Goal: Task Accomplishment & Management: Complete application form

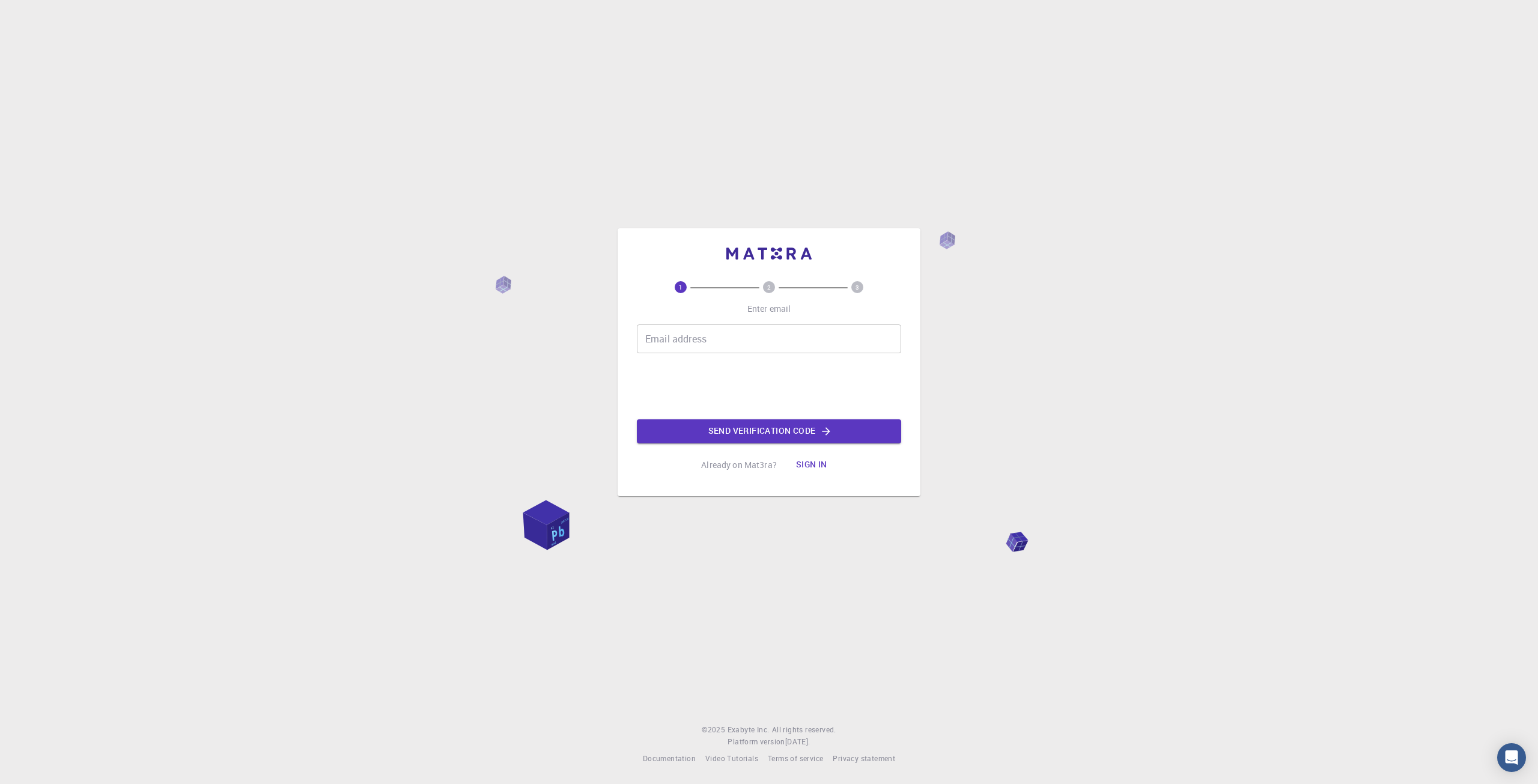
click at [346, 480] on div "1 2 3 Enter email Email address Email address Send verification code Already on…" at bounding box center [769, 392] width 1538 height 784
click at [772, 334] on input "Email address" at bounding box center [769, 339] width 264 height 29
type input "[EMAIL_ADDRESS][DOMAIN_NAME]"
click at [727, 429] on button "Send verification code" at bounding box center [769, 432] width 264 height 24
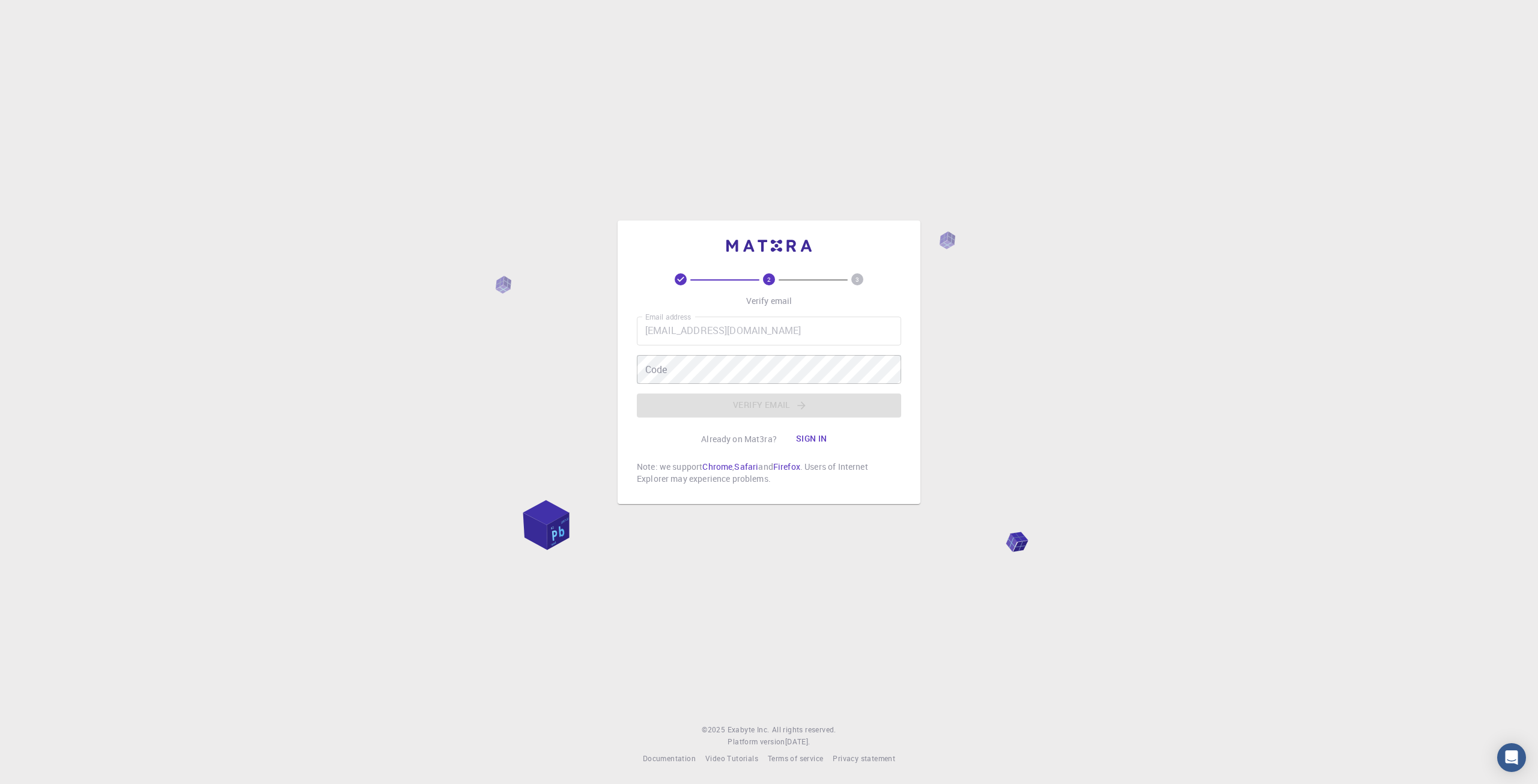
click at [624, 311] on div "2 3 Verify email Email address [EMAIL_ADDRESS][DOMAIN_NAME] Email address Code …" at bounding box center [769, 362] width 303 height 283
click at [405, 156] on div "2 3 Verify email Email address [EMAIL_ADDRESS][DOMAIN_NAME] Email address Code …" at bounding box center [769, 392] width 1538 height 784
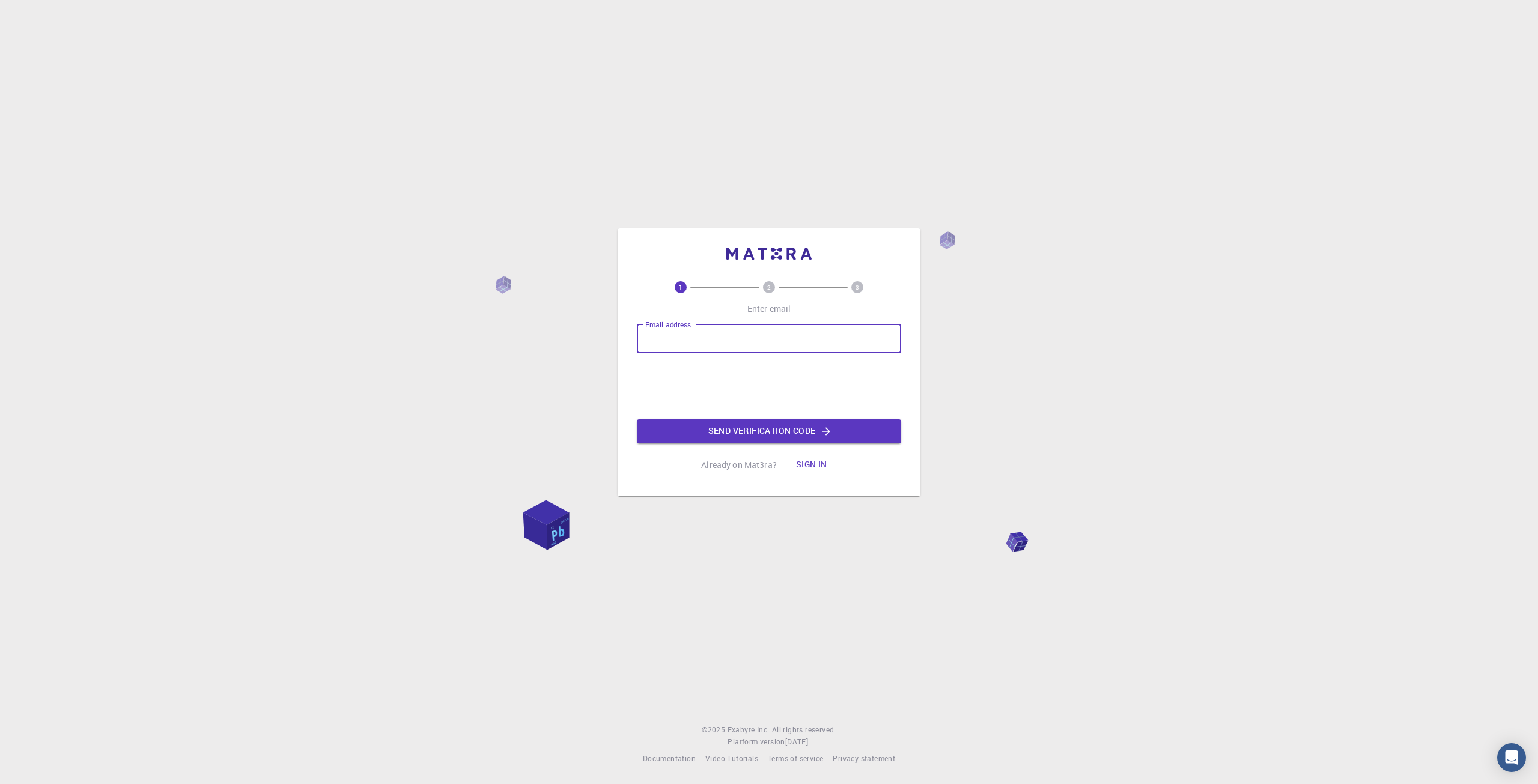
click at [752, 336] on input "Email address" at bounding box center [769, 339] width 264 height 29
type input "aidasgamebox@gmail.com"
click at [468, 404] on div "1 2 3 Enter email Email address aidasgamebox@gmail.com Email address Send verif…" at bounding box center [769, 392] width 1538 height 784
click at [758, 429] on button "Send verification code" at bounding box center [769, 432] width 264 height 24
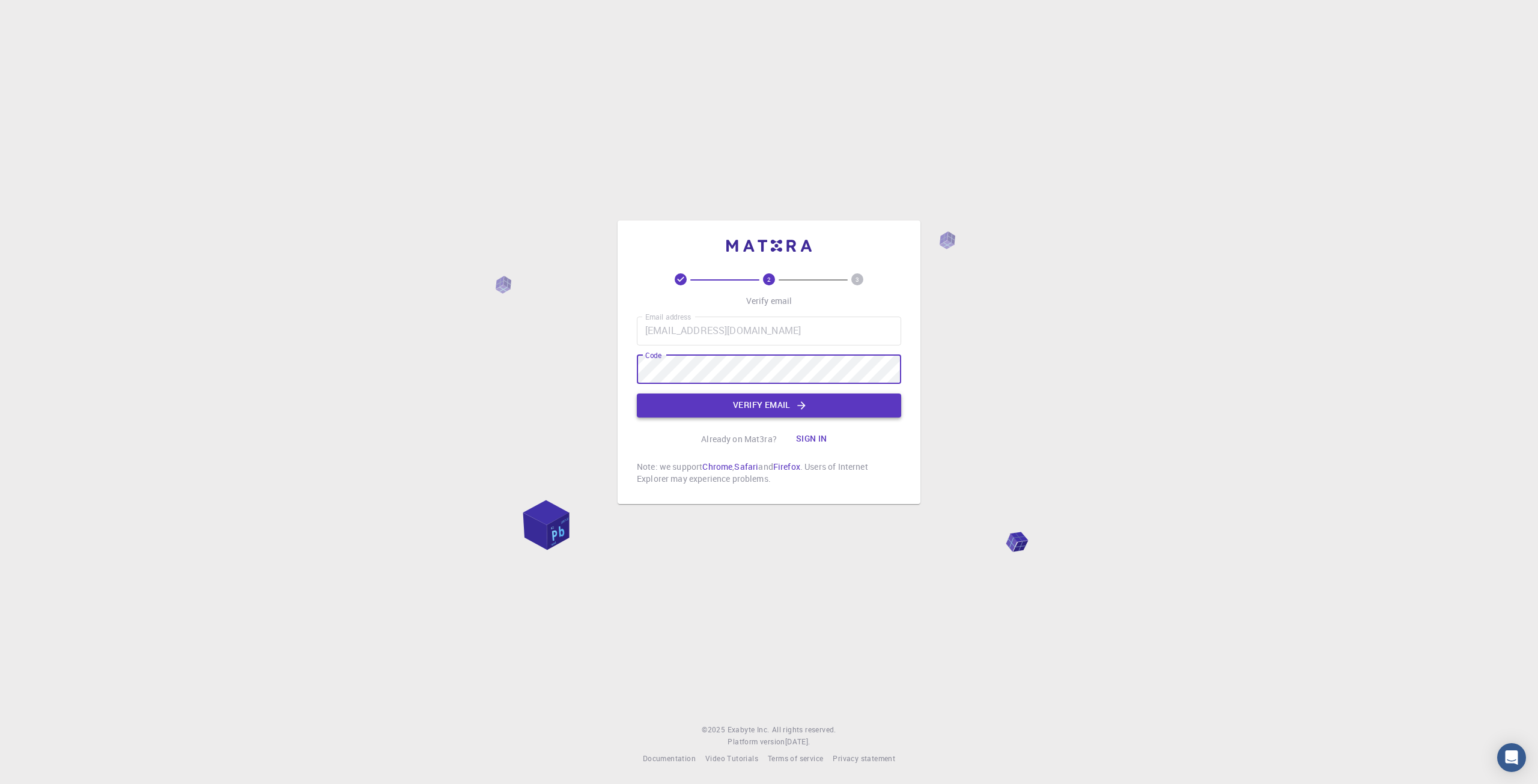
click at [691, 399] on button "Verify email" at bounding box center [769, 405] width 264 height 24
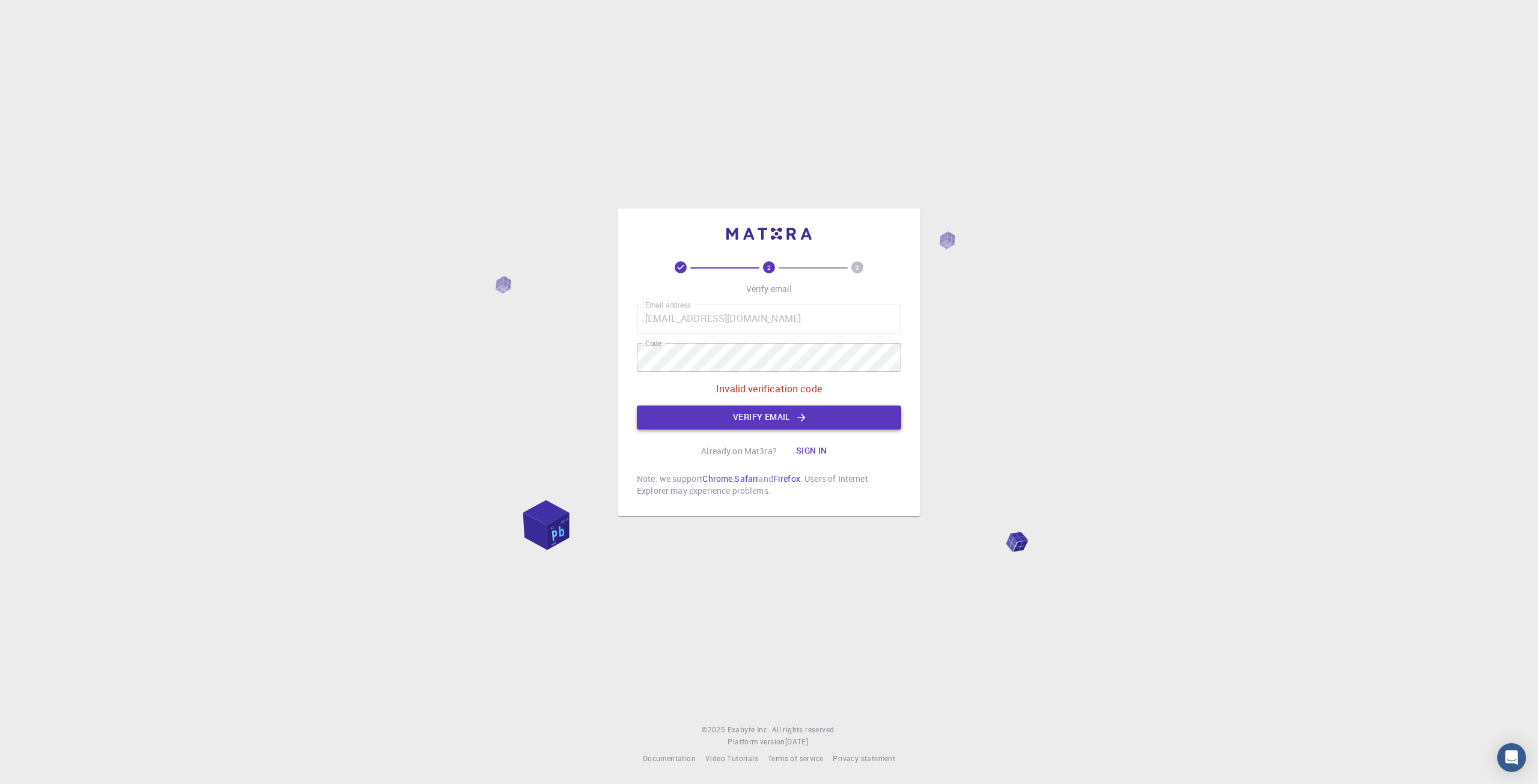
click at [681, 414] on button "Verify email" at bounding box center [769, 417] width 264 height 24
click at [681, 411] on button "Verify email" at bounding box center [769, 417] width 264 height 24
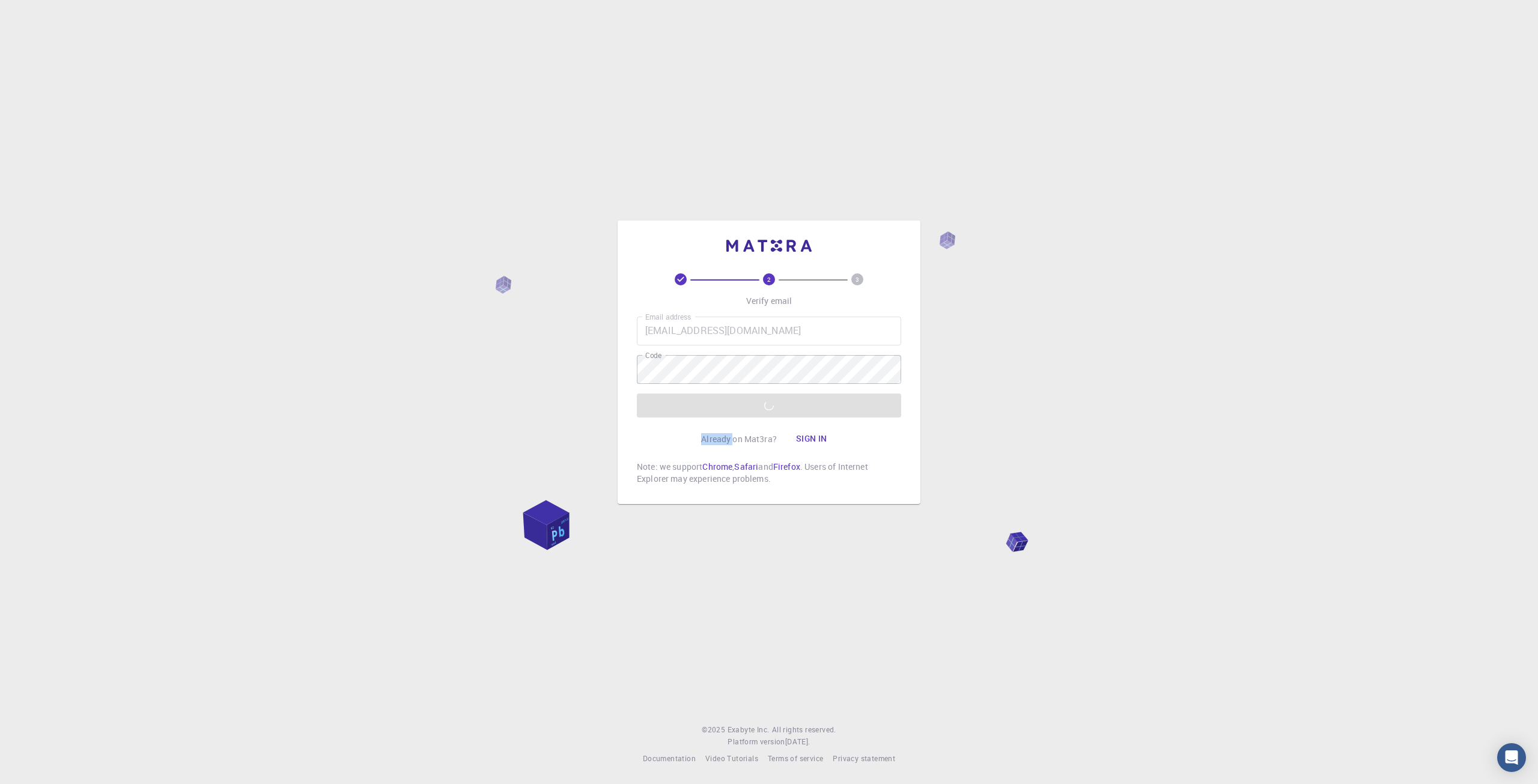
click at [681, 411] on div "Email address aidasgamebox@gmail.com Email address Code Code Verify email" at bounding box center [769, 367] width 264 height 101
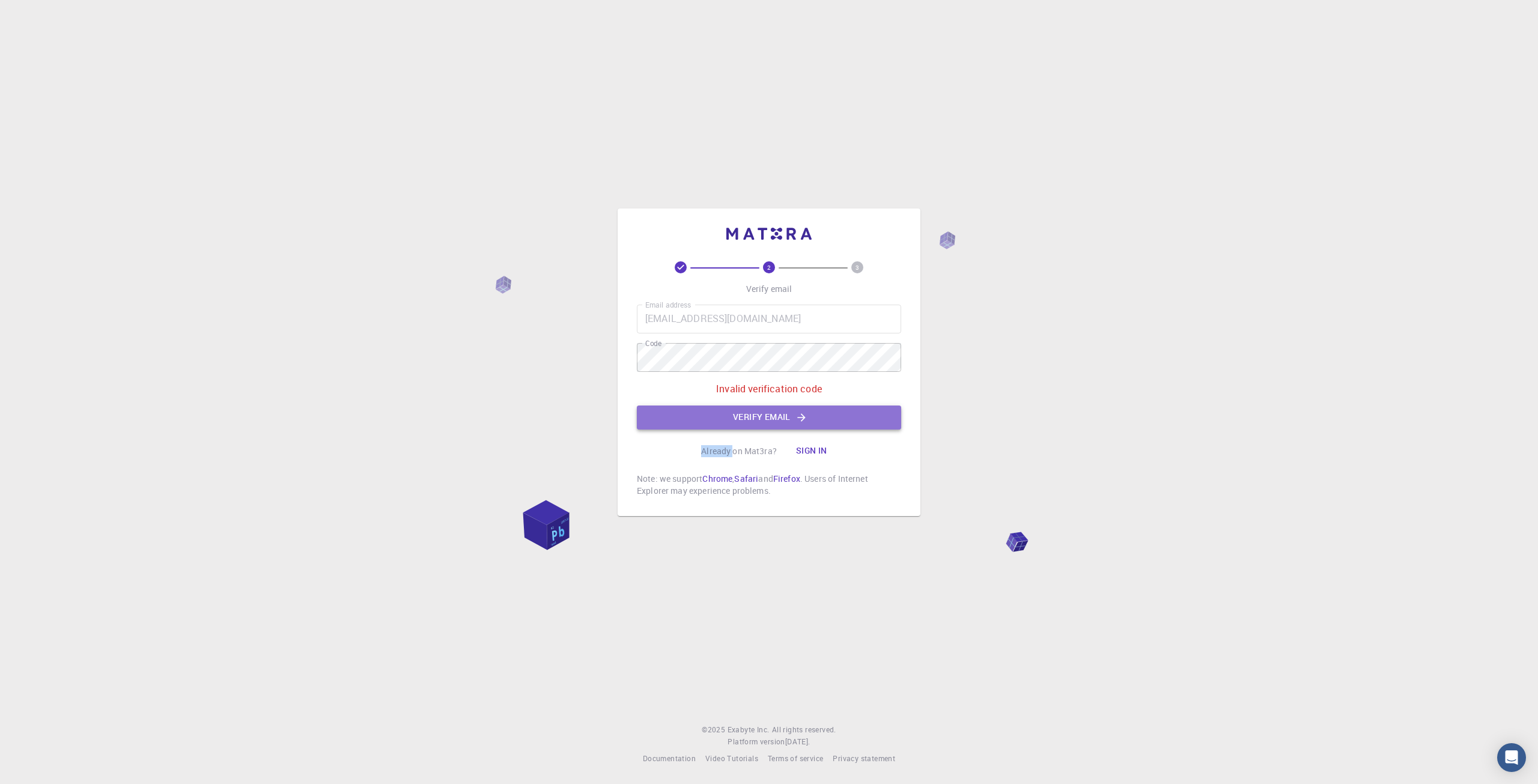
click at [681, 411] on button "Verify email" at bounding box center [769, 417] width 264 height 24
click at [681, 411] on div "Email address aidasgamebox@gmail.com Email address Code Code Invalid verificati…" at bounding box center [769, 367] width 264 height 125
click at [718, 415] on button "Verify email" at bounding box center [769, 417] width 264 height 24
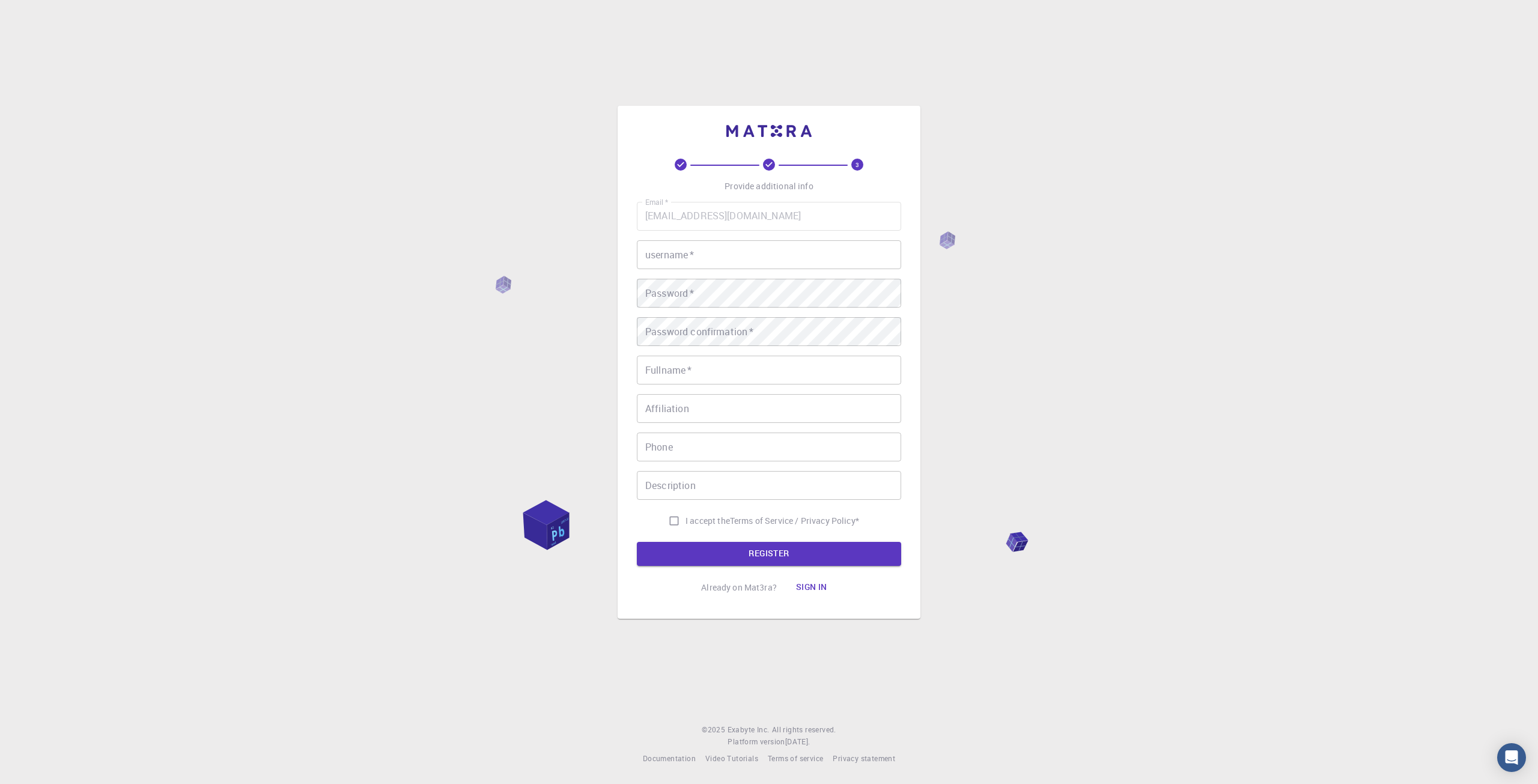
click at [738, 258] on input "username   *" at bounding box center [769, 255] width 264 height 29
type input "AI_JA"
click at [684, 370] on input "Fullname   *" at bounding box center [769, 370] width 264 height 29
type input "AI"
click at [697, 411] on input "Affiliation" at bounding box center [769, 408] width 264 height 29
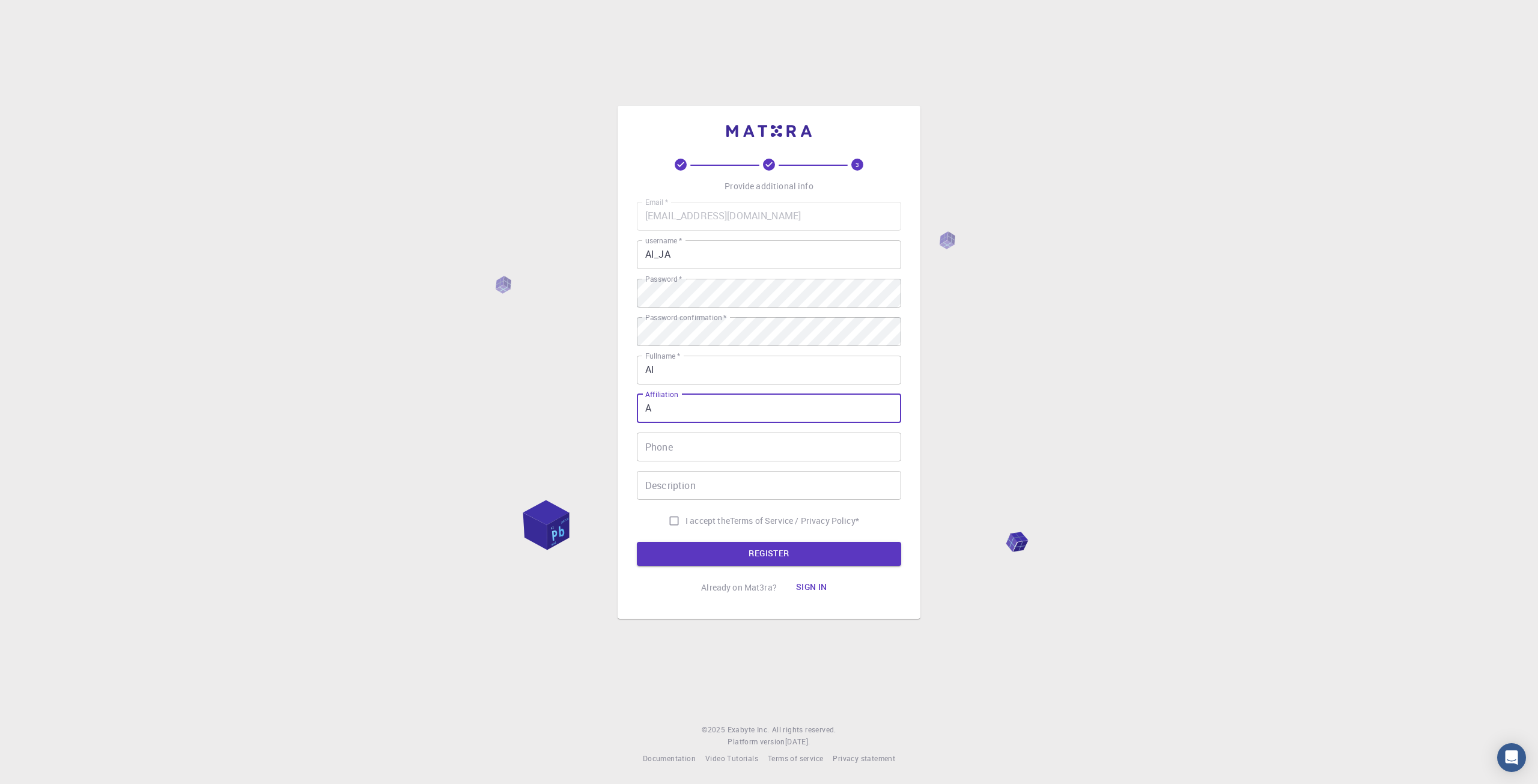
type input "A"
click at [696, 448] on input "Phone" at bounding box center [769, 447] width 264 height 29
type input "A"
click at [696, 489] on input "Description" at bounding box center [769, 486] width 264 height 29
type input "A"
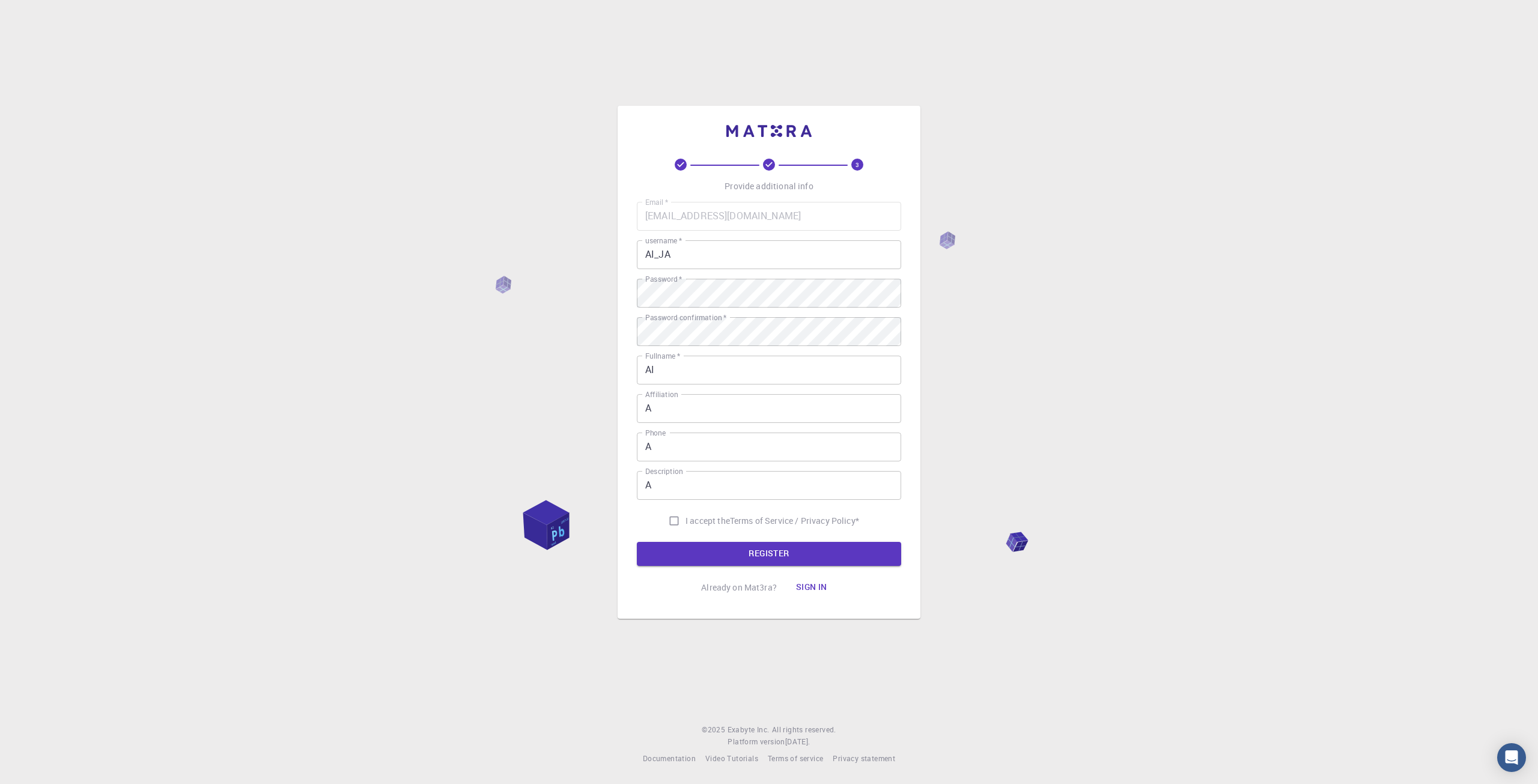
click at [580, 461] on div "3 Provide additional info Email   * aidasgamebox@gmail.com Email   * username  …" at bounding box center [769, 392] width 1538 height 784
click at [678, 518] on input "I accept the Terms of Service / Privacy Policy *" at bounding box center [674, 520] width 23 height 23
checkbox input "true"
click at [699, 565] on button "REGISTER" at bounding box center [769, 554] width 264 height 24
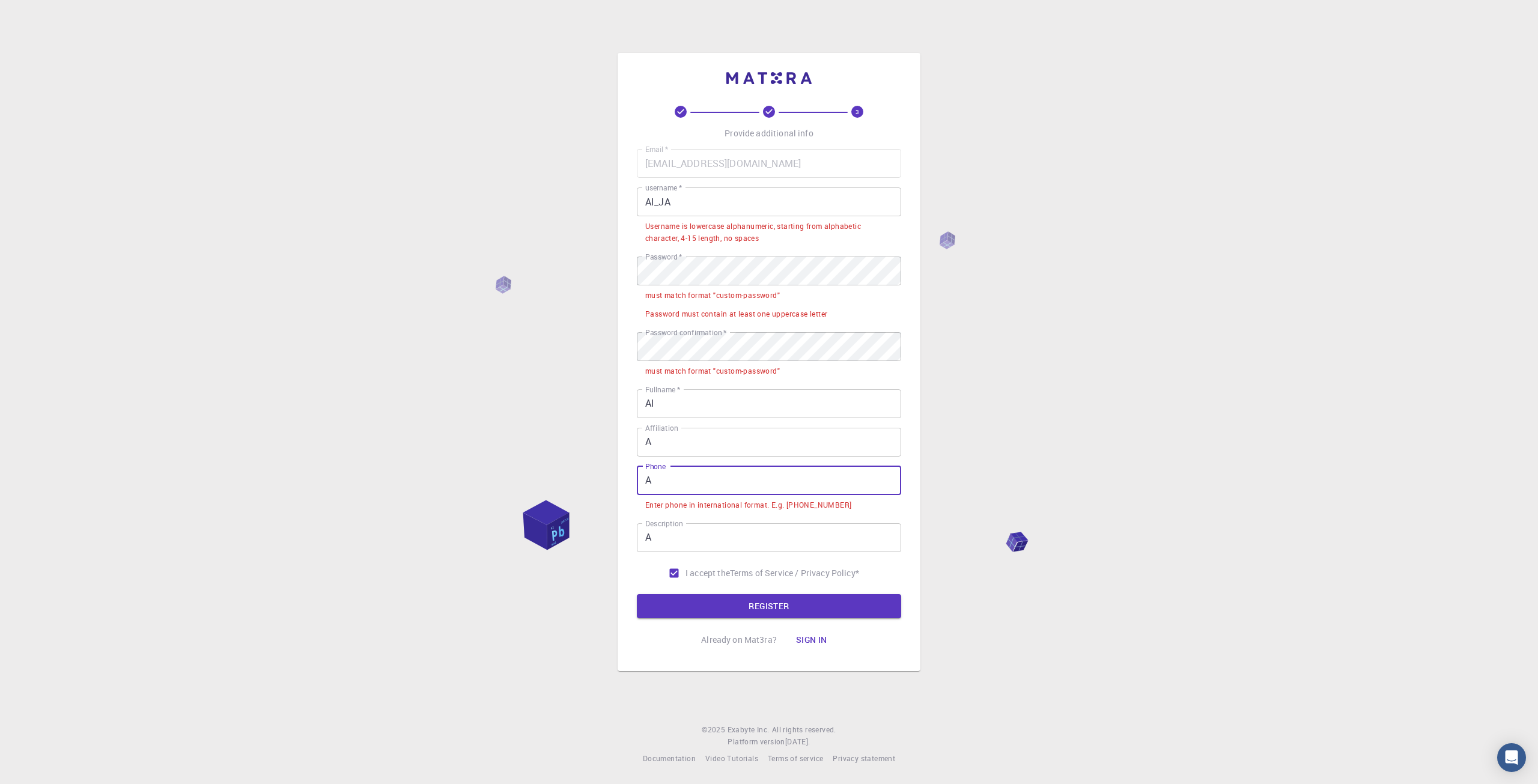
drag, startPoint x: 676, startPoint y: 489, endPoint x: 506, endPoint y: 478, distance: 170.4
click at [538, 483] on div "3 Provide additional info Email   * aidasgamebox@gmail.com Email   * username  …" at bounding box center [769, 392] width 1538 height 784
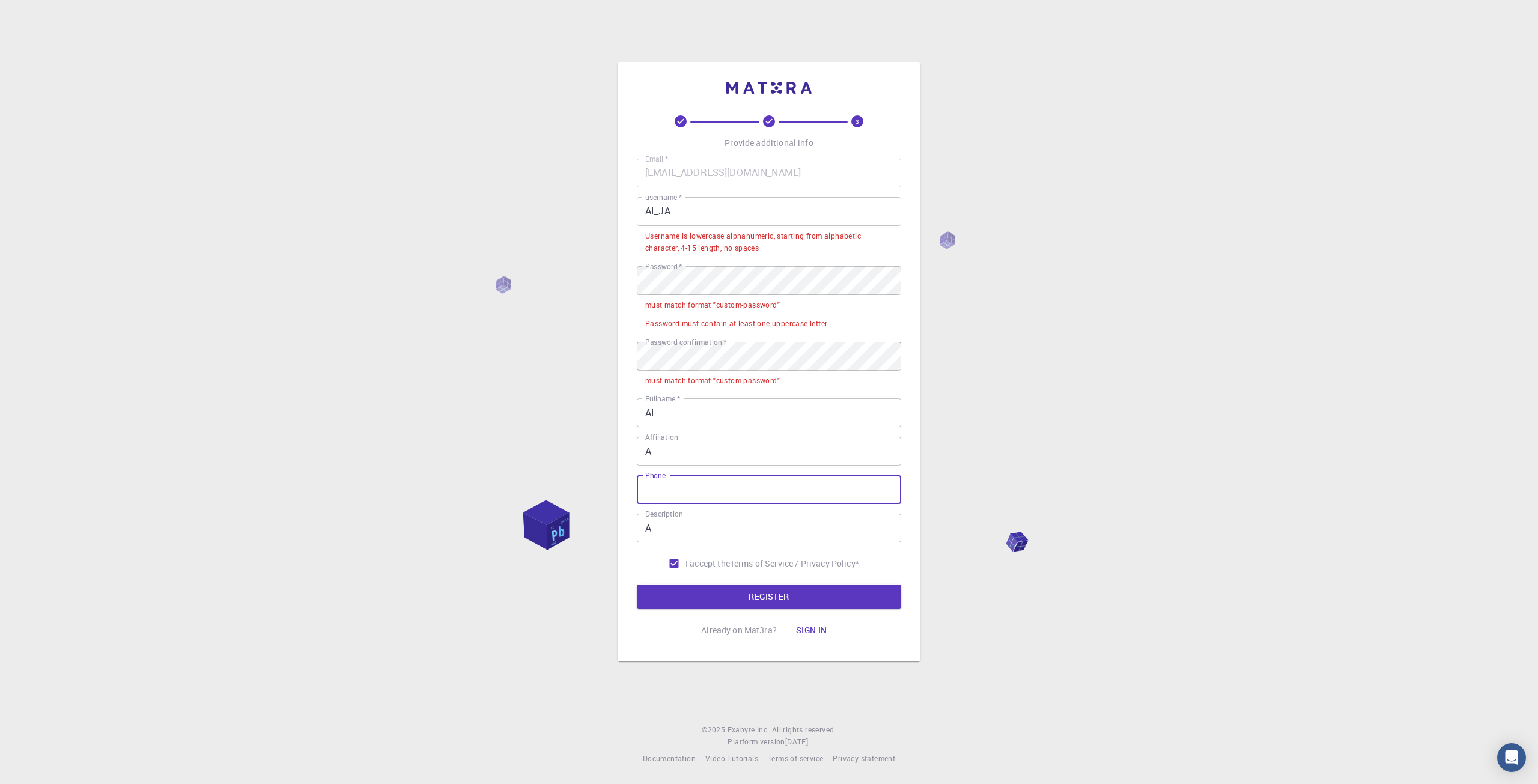
click at [499, 473] on div "3 Provide additional info Email   * aidasgamebox@gmail.com Email   * username  …" at bounding box center [769, 392] width 1538 height 784
click at [739, 588] on button "REGISTER" at bounding box center [769, 597] width 264 height 24
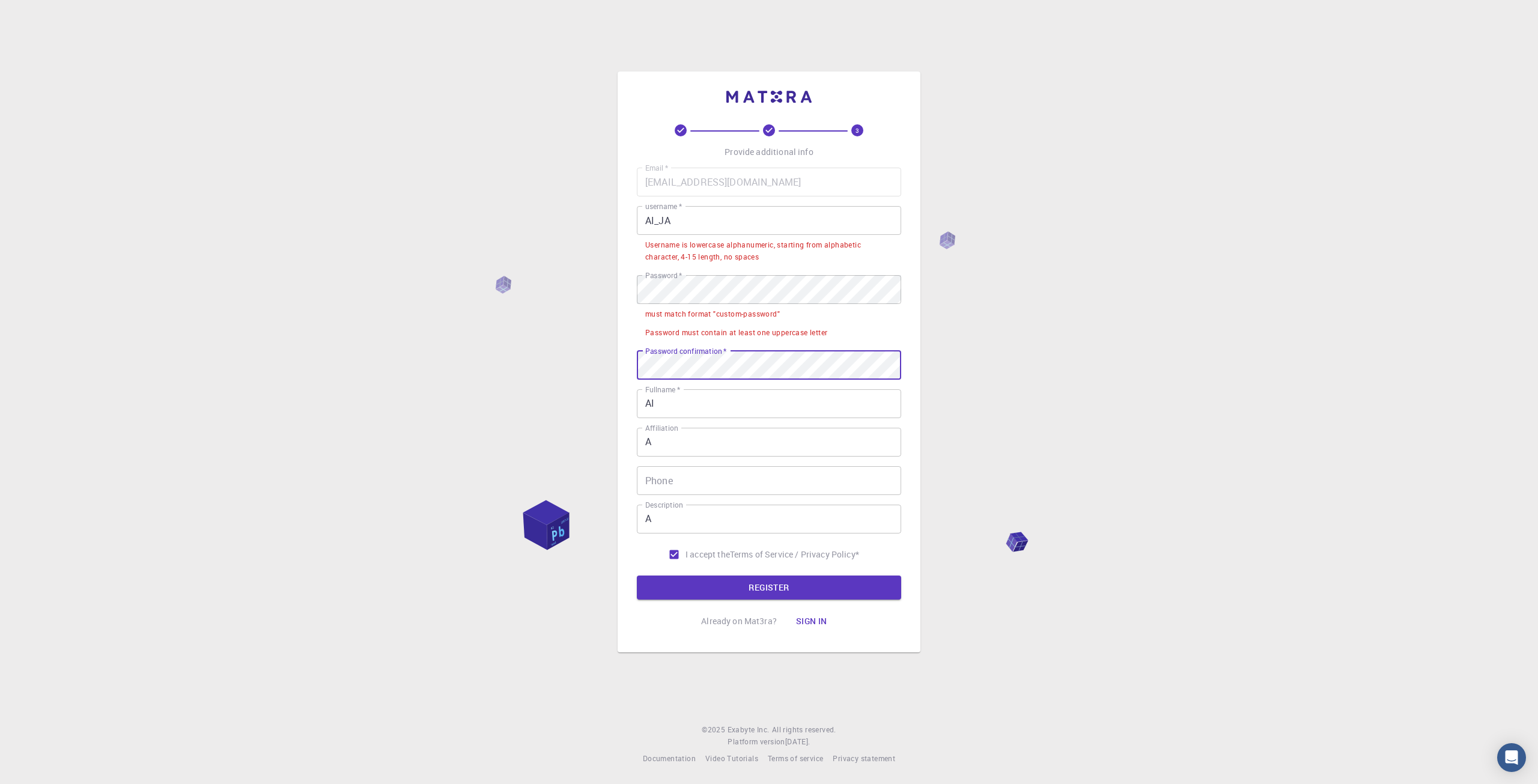
click at [637, 576] on button "REGISTER" at bounding box center [769, 588] width 264 height 24
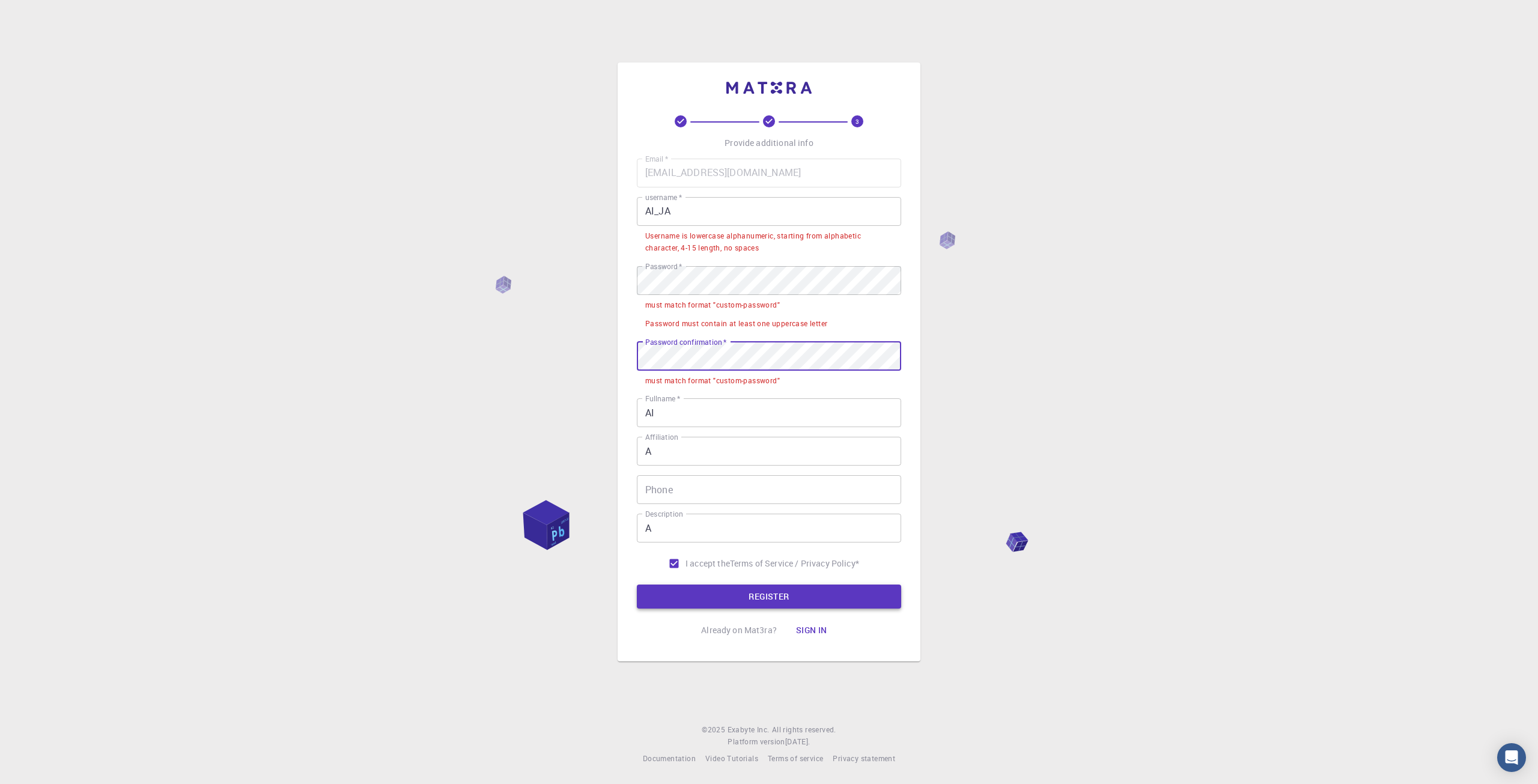
click at [716, 589] on button "REGISTER" at bounding box center [769, 597] width 264 height 24
